Goal: Obtain resource: Obtain resource

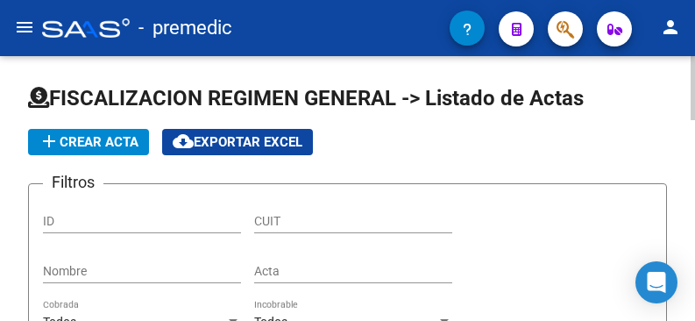
scroll to position [170, 0]
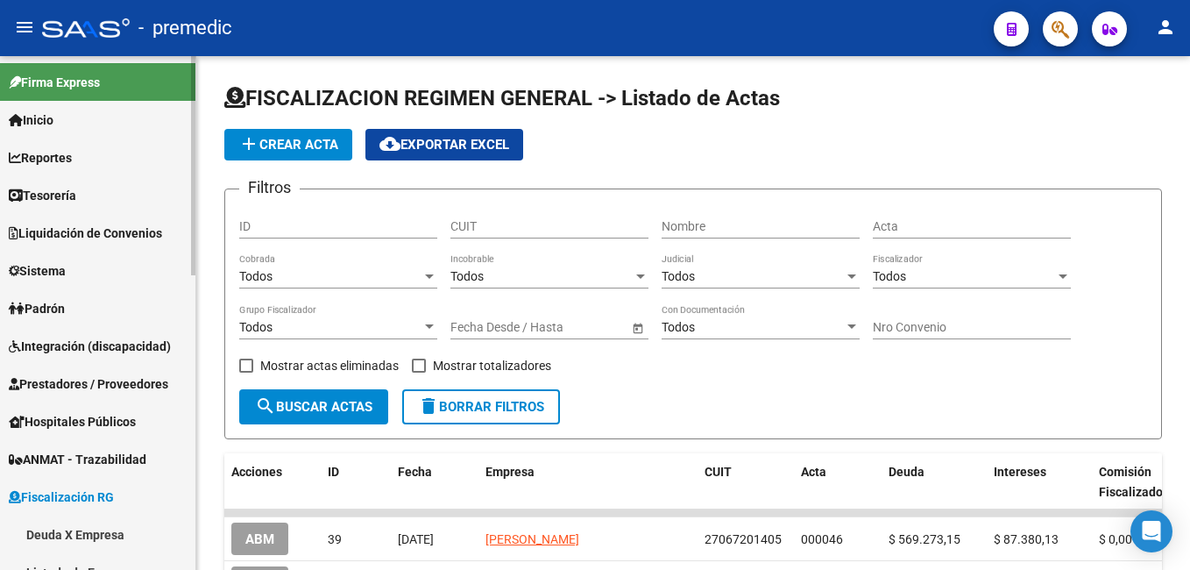
click at [103, 320] on link "Deuda X Empresa" at bounding box center [97, 534] width 195 height 38
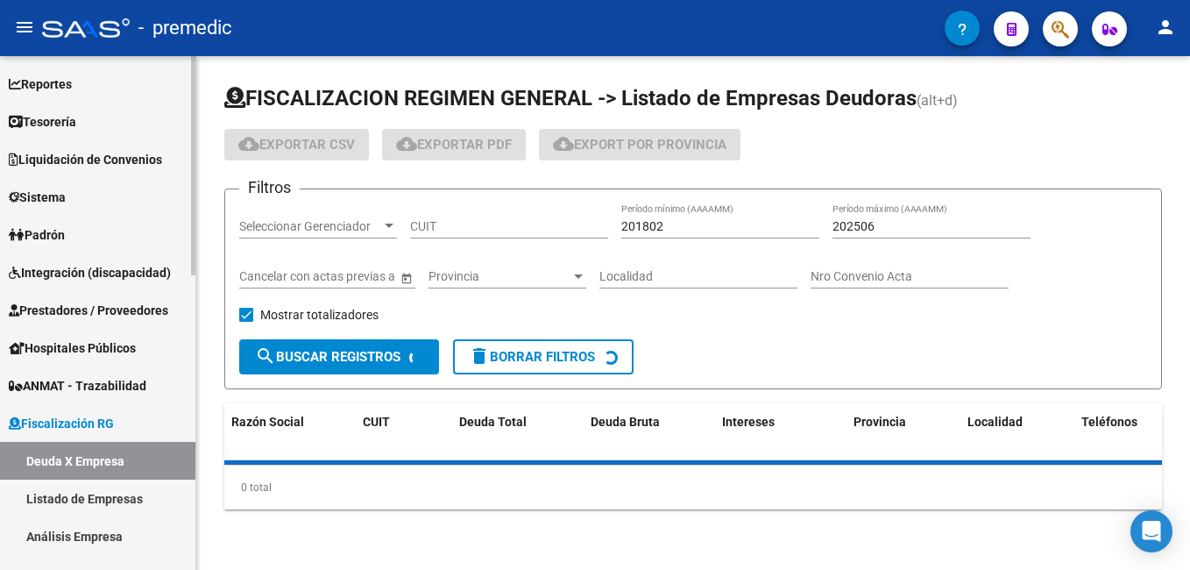
scroll to position [175, 0]
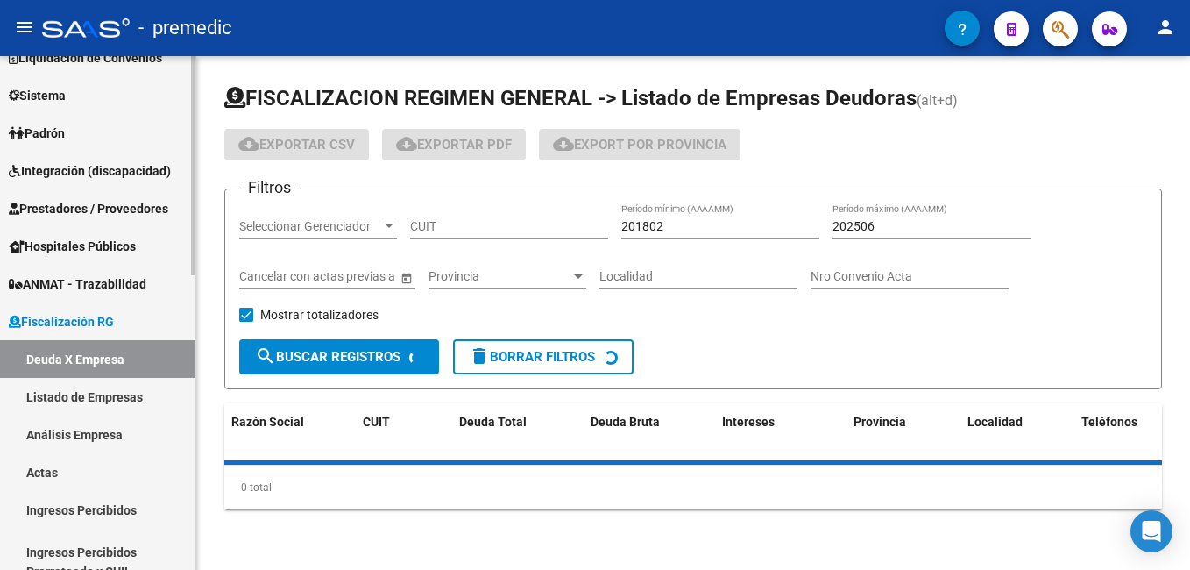
click at [132, 320] on link "Listado de Empresas" at bounding box center [97, 397] width 195 height 38
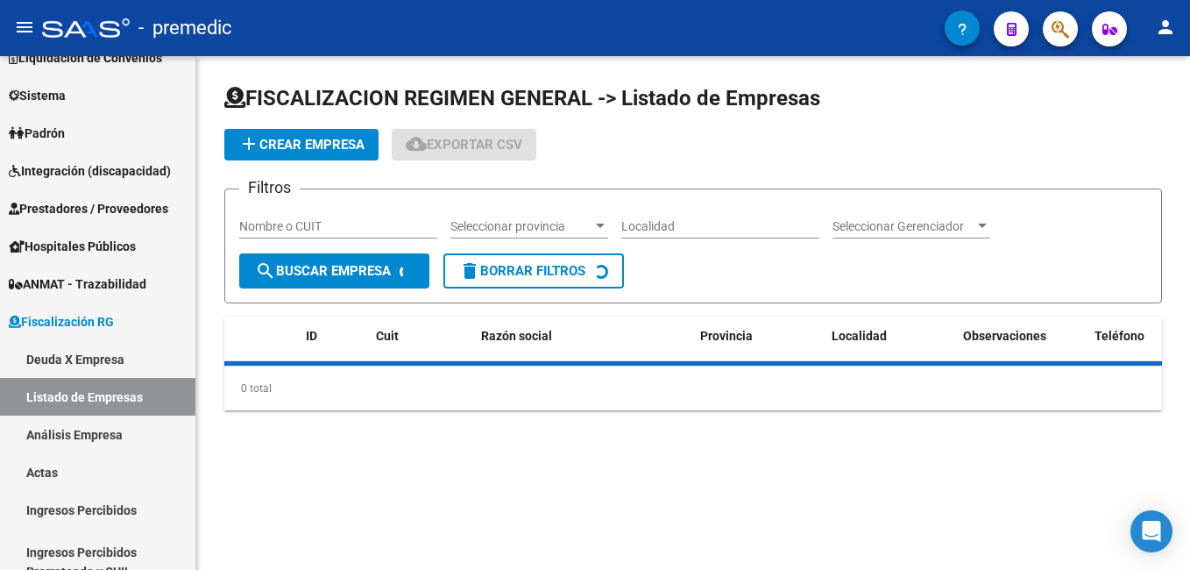
drag, startPoint x: 308, startPoint y: 210, endPoint x: 316, endPoint y: 229, distance: 20.4
click at [308, 222] on div "Nombre o CUIT" at bounding box center [338, 220] width 198 height 35
click at [316, 229] on input "Nombre o CUIT" at bounding box center [338, 226] width 198 height 15
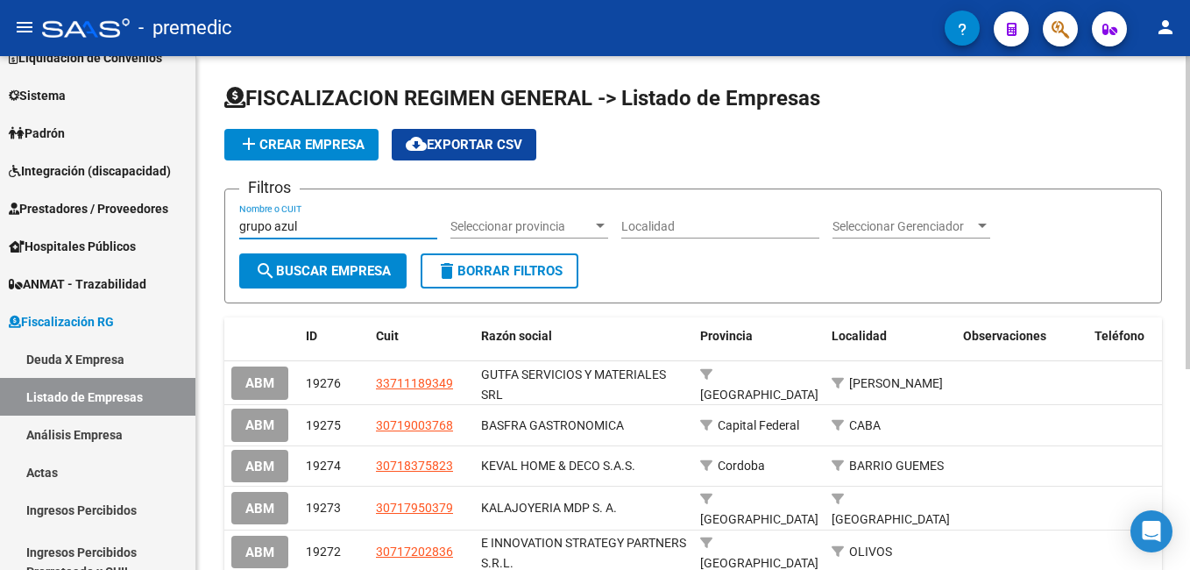
type input "grupo azul"
click at [319, 259] on button "search Buscar Empresa" at bounding box center [322, 270] width 167 height 35
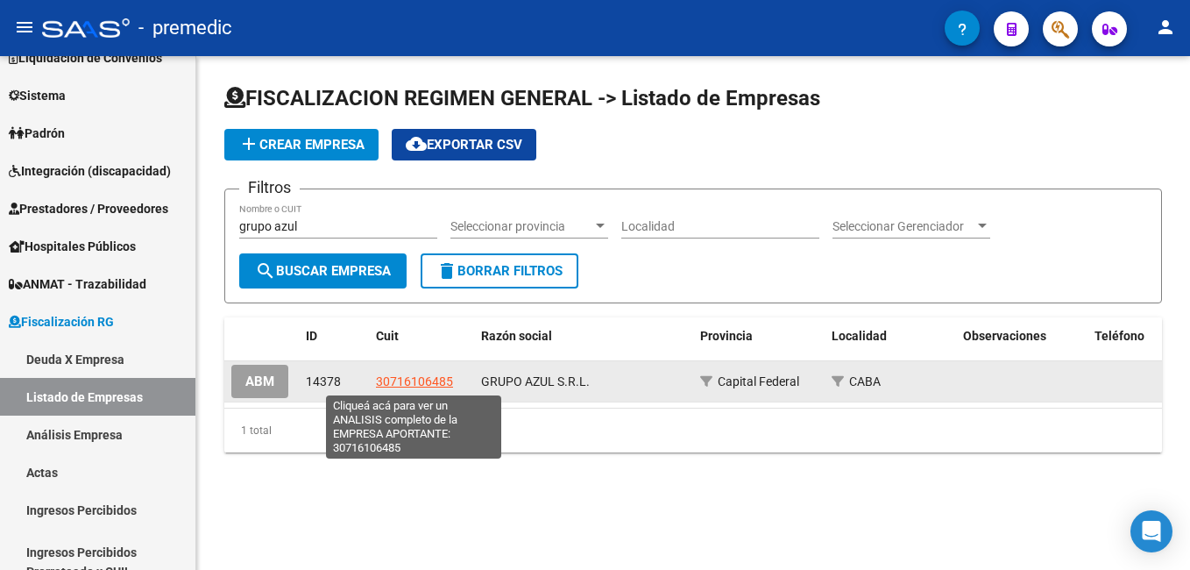
click at [445, 320] on span "30716106485" at bounding box center [414, 381] width 77 height 14
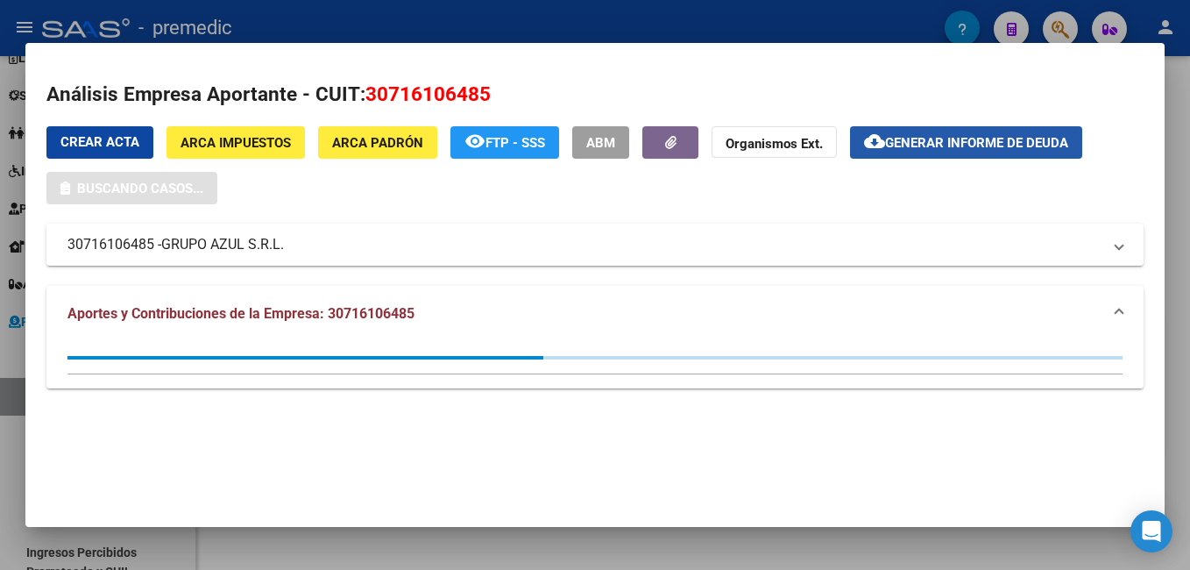
click at [694, 132] on button "cloud_download Generar informe de deuda" at bounding box center [966, 142] width 232 height 32
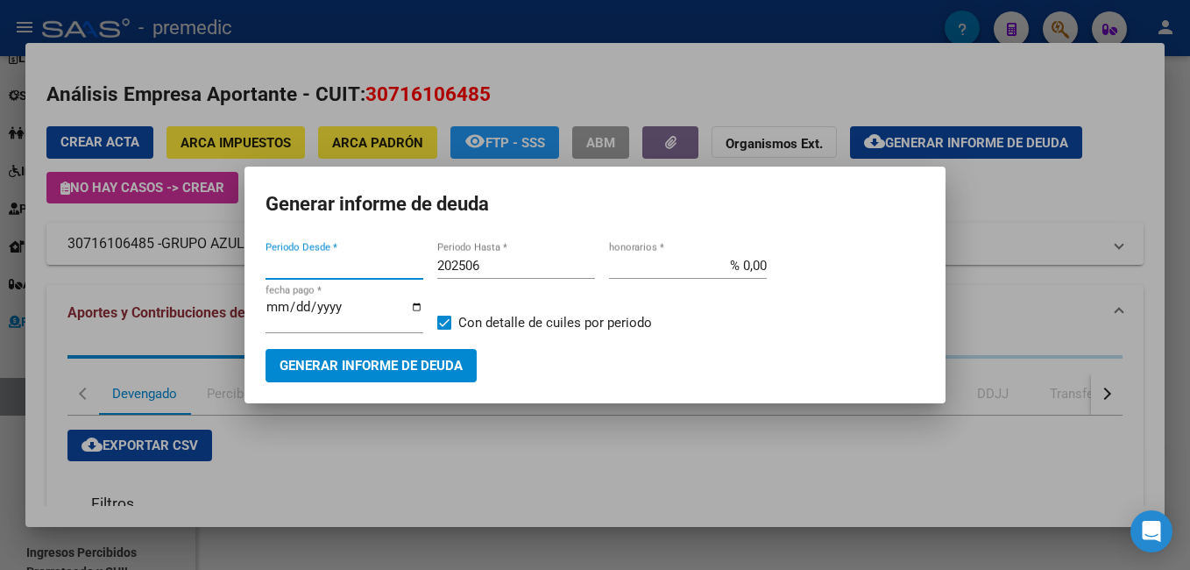
type input "202506"
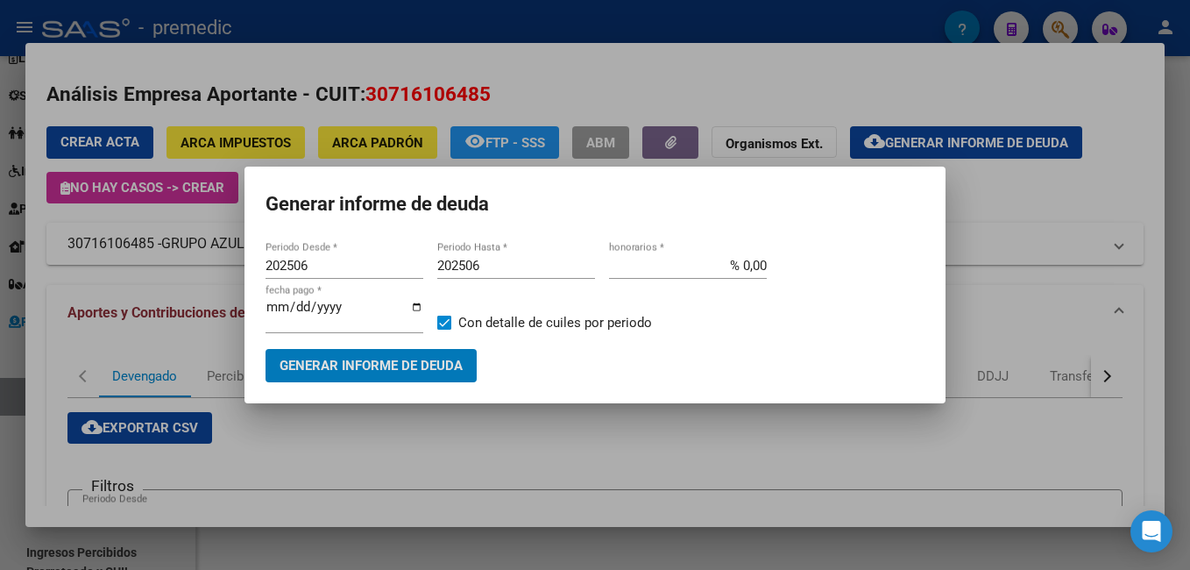
click at [694, 320] on div at bounding box center [595, 285] width 1190 height 570
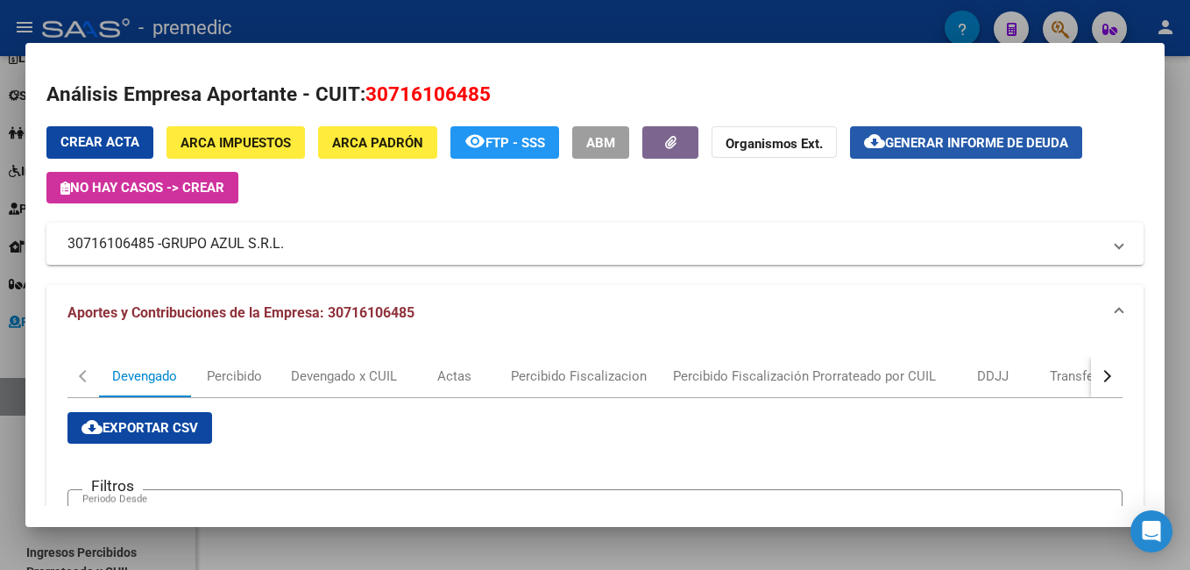
click at [694, 135] on span "Generar informe de deuda" at bounding box center [976, 143] width 183 height 16
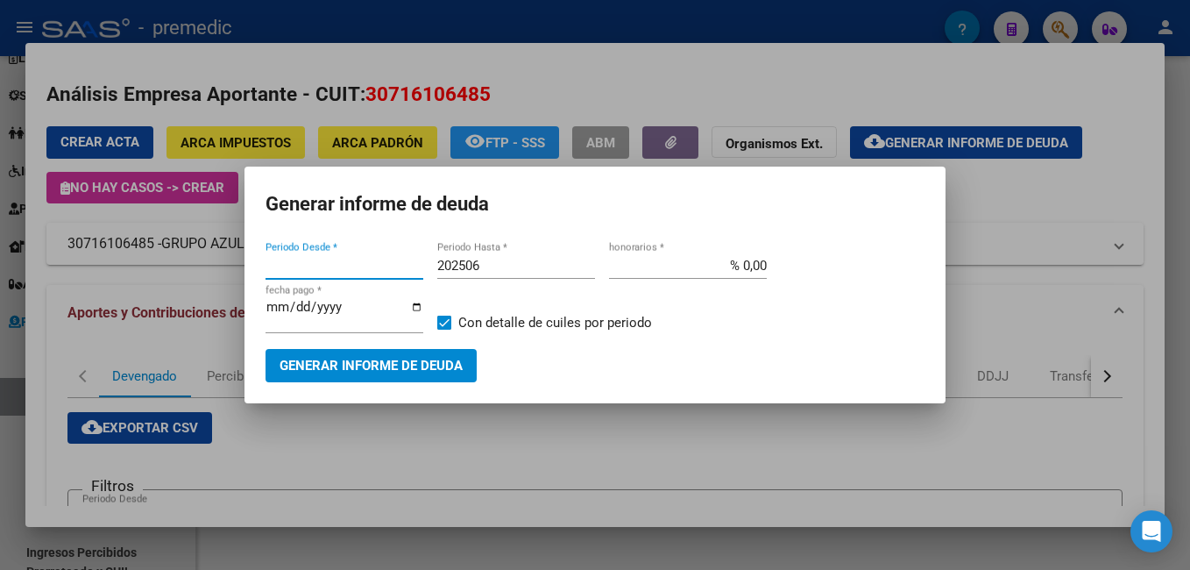
type input "202506"
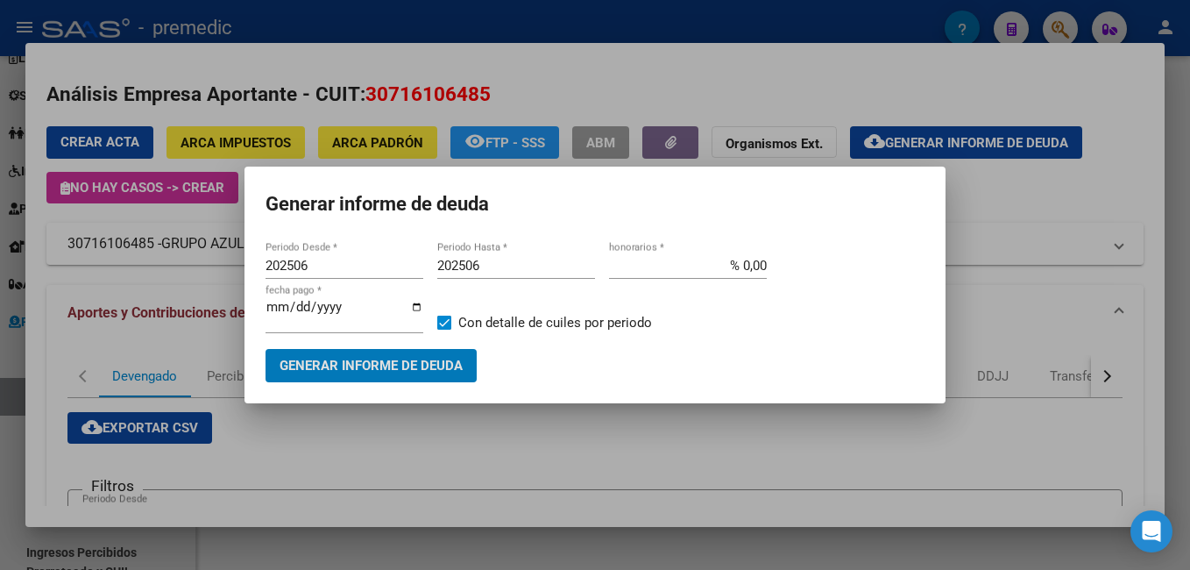
click at [495, 270] on input "202506" at bounding box center [516, 266] width 158 height 16
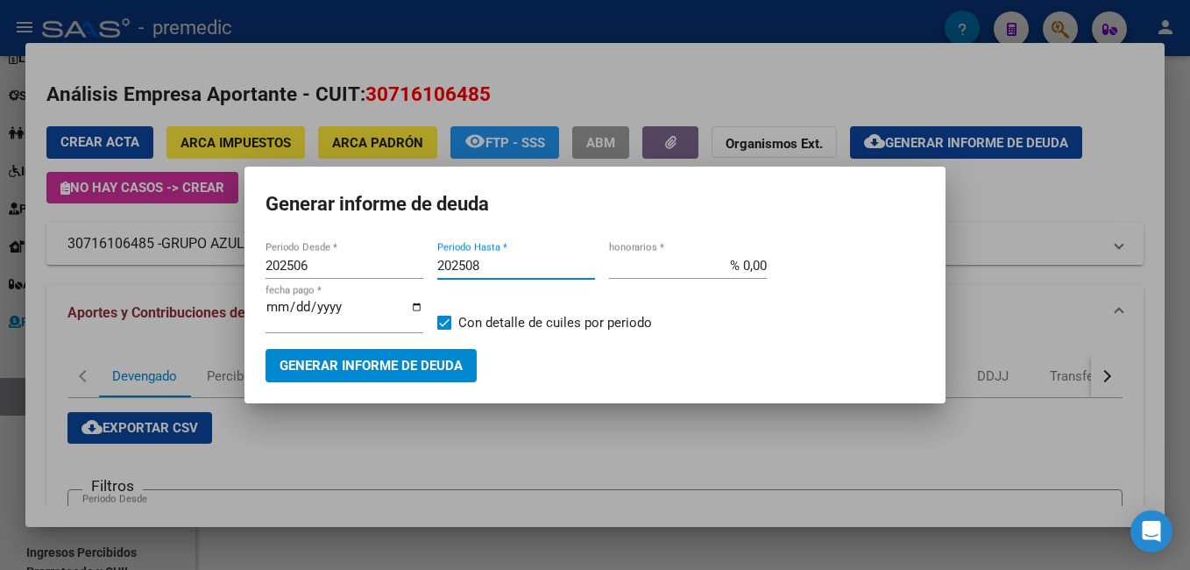
type input "202508"
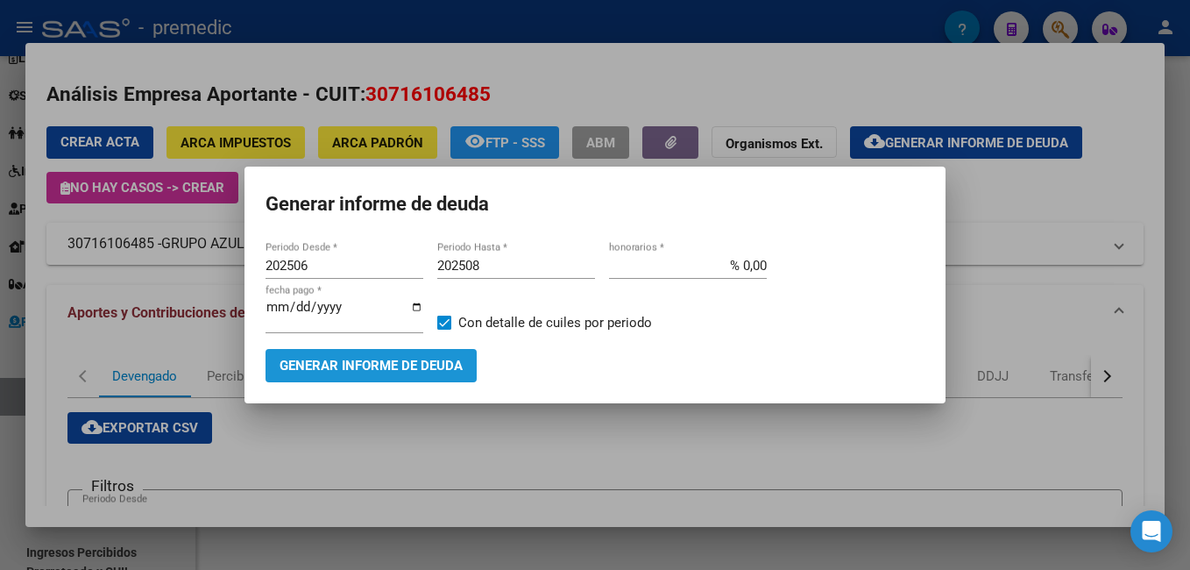
click at [423, 320] on span "Generar informe de deuda" at bounding box center [371, 366] width 183 height 16
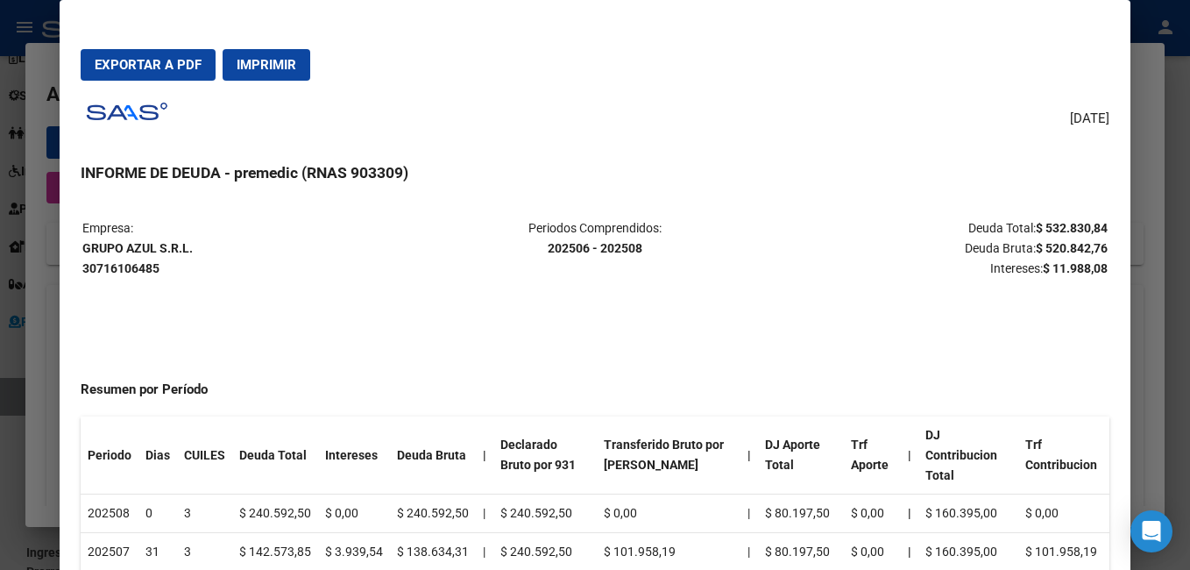
click at [154, 63] on span "Exportar a PDF" at bounding box center [148, 65] width 107 height 16
click at [694, 135] on div at bounding box center [595, 285] width 1190 height 570
